Goal: Task Accomplishment & Management: Manage account settings

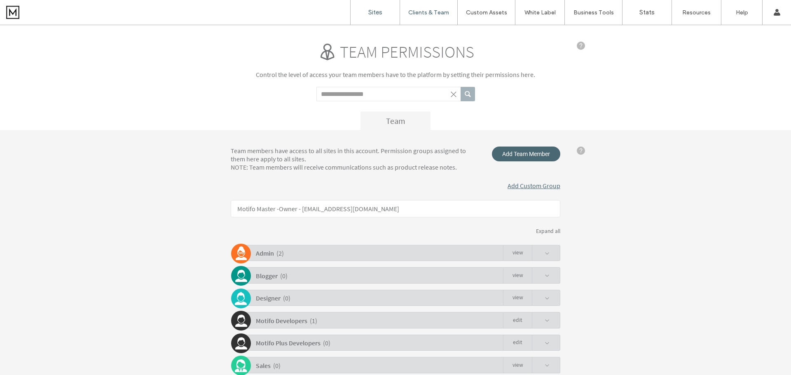
click at [375, 12] on label "Sites" at bounding box center [375, 12] width 14 height 7
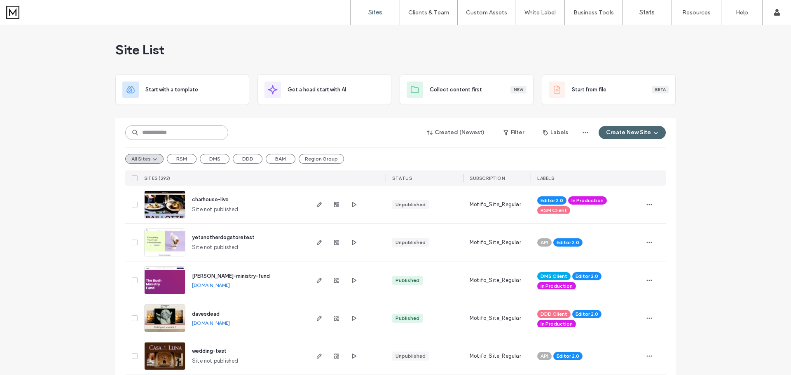
click at [170, 133] on input at bounding box center [176, 132] width 103 height 15
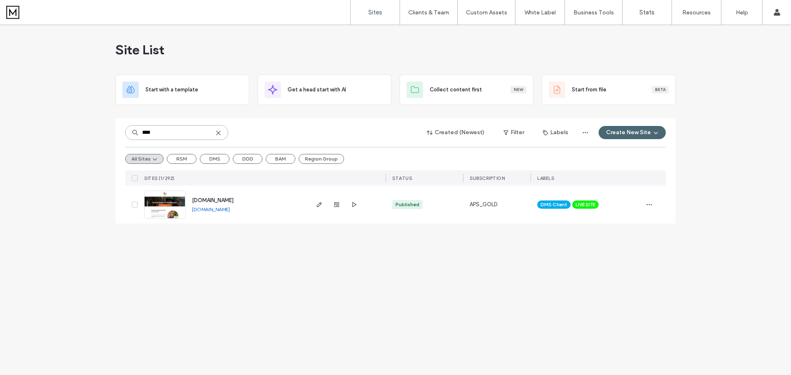
type input "****"
click at [230, 209] on link "[DOMAIN_NAME]" at bounding box center [211, 209] width 38 height 6
click at [651, 205] on use "button" at bounding box center [649, 204] width 5 height 1
click at [629, 293] on span "Site Dashboard" at bounding box center [617, 294] width 38 height 8
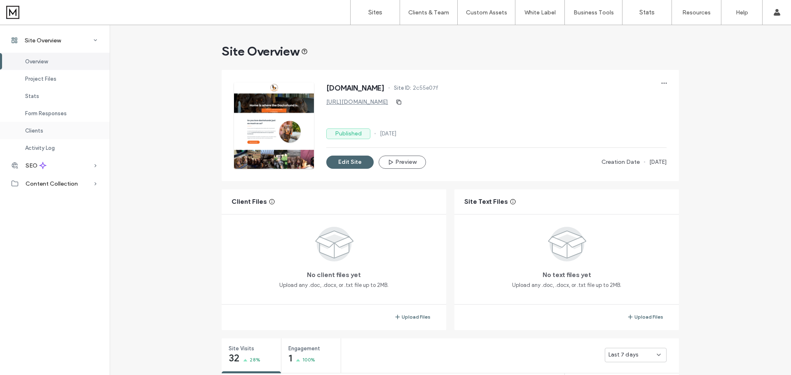
click at [74, 131] on div "Clients" at bounding box center [55, 130] width 110 height 17
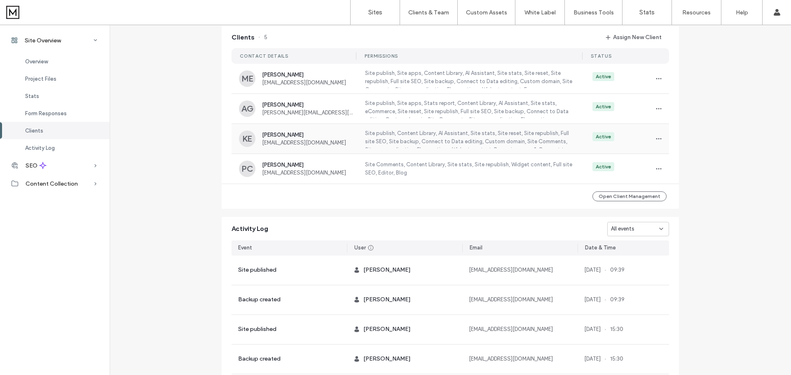
scroll to position [30, 0]
click at [656, 141] on icon "button" at bounding box center [659, 139] width 7 height 7
click at [693, 162] on span "Edit Permissions" at bounding box center [685, 163] width 39 height 8
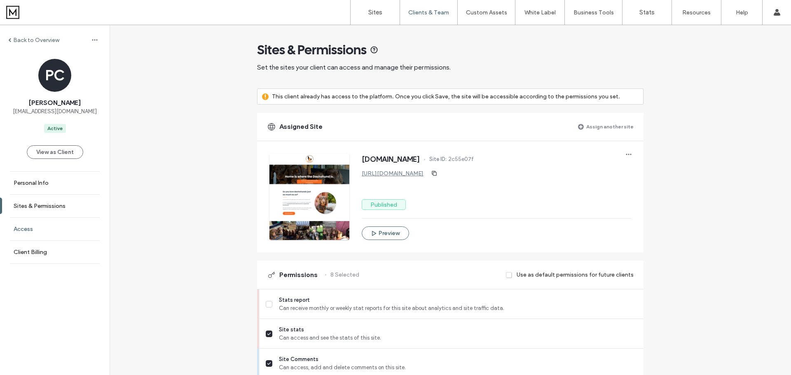
click at [65, 229] on link "Access" at bounding box center [55, 229] width 110 height 23
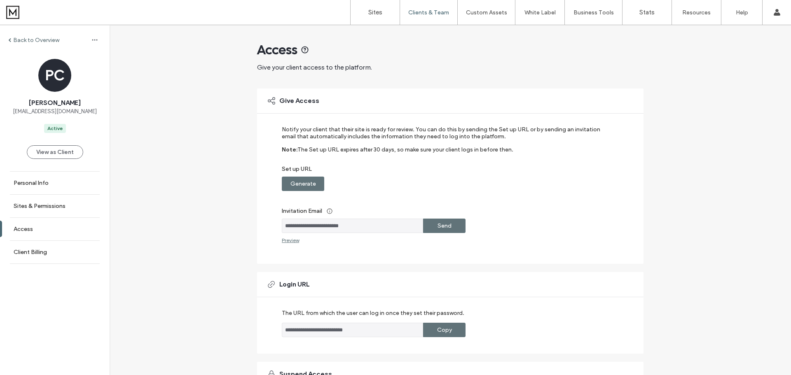
click at [446, 225] on label "Send" at bounding box center [445, 225] width 14 height 15
click at [583, 193] on div "**********" at bounding box center [445, 184] width 326 height 117
